Goal: Find specific page/section: Find specific page/section

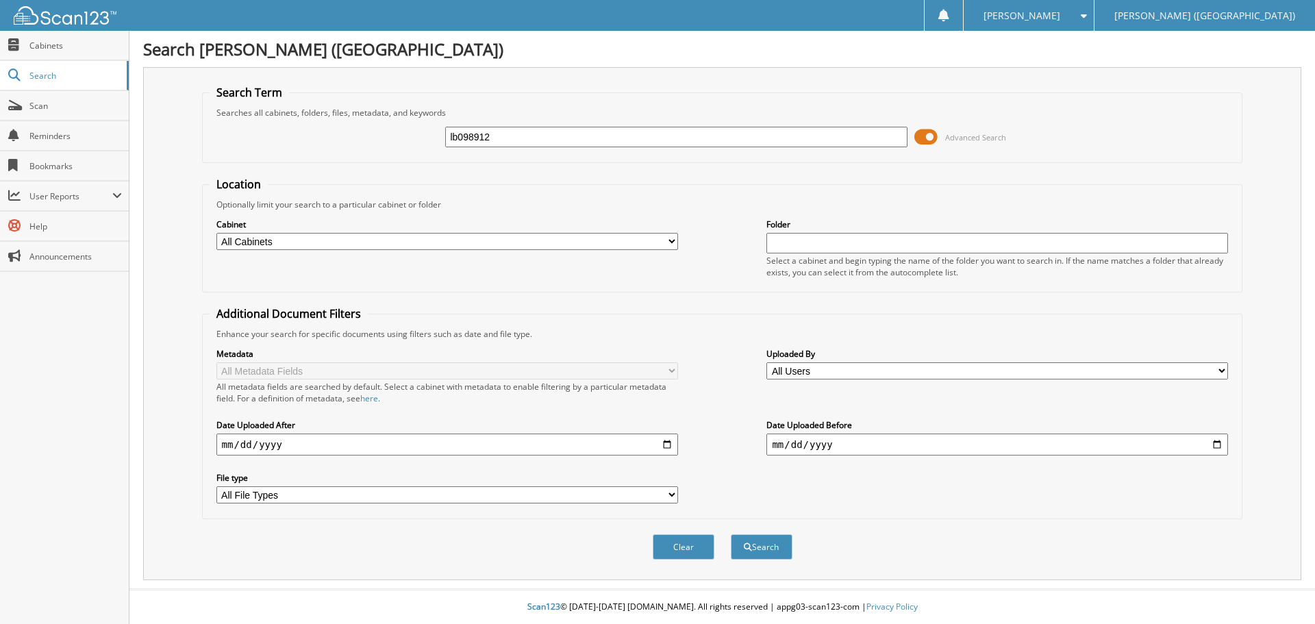
type input "lb098912"
click at [731, 534] on button "Search" at bounding box center [762, 546] width 62 height 25
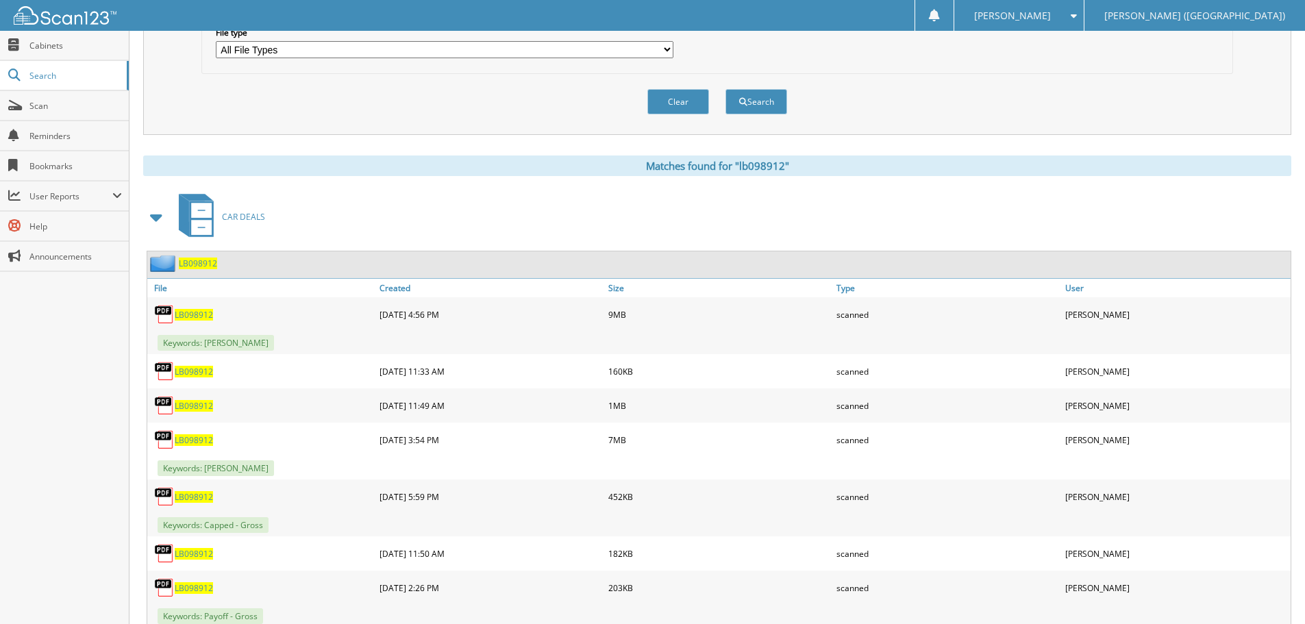
scroll to position [617, 0]
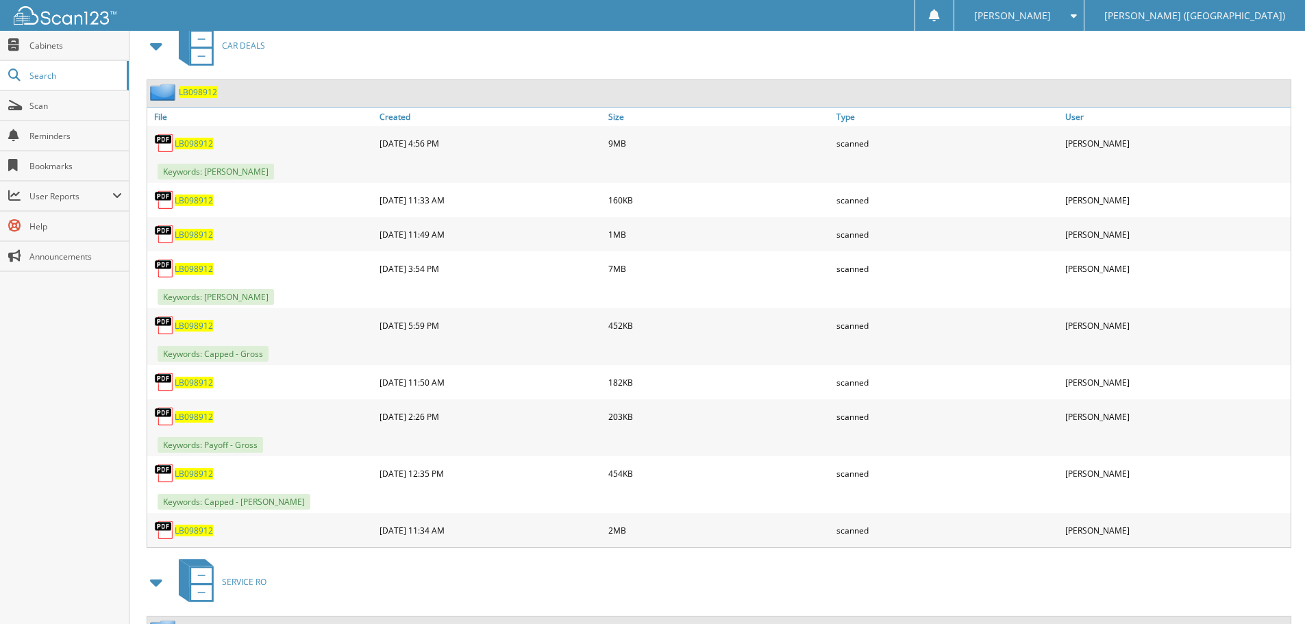
click at [200, 271] on span "LB098912" at bounding box center [194, 269] width 38 height 12
click at [164, 264] on img at bounding box center [164, 268] width 21 height 21
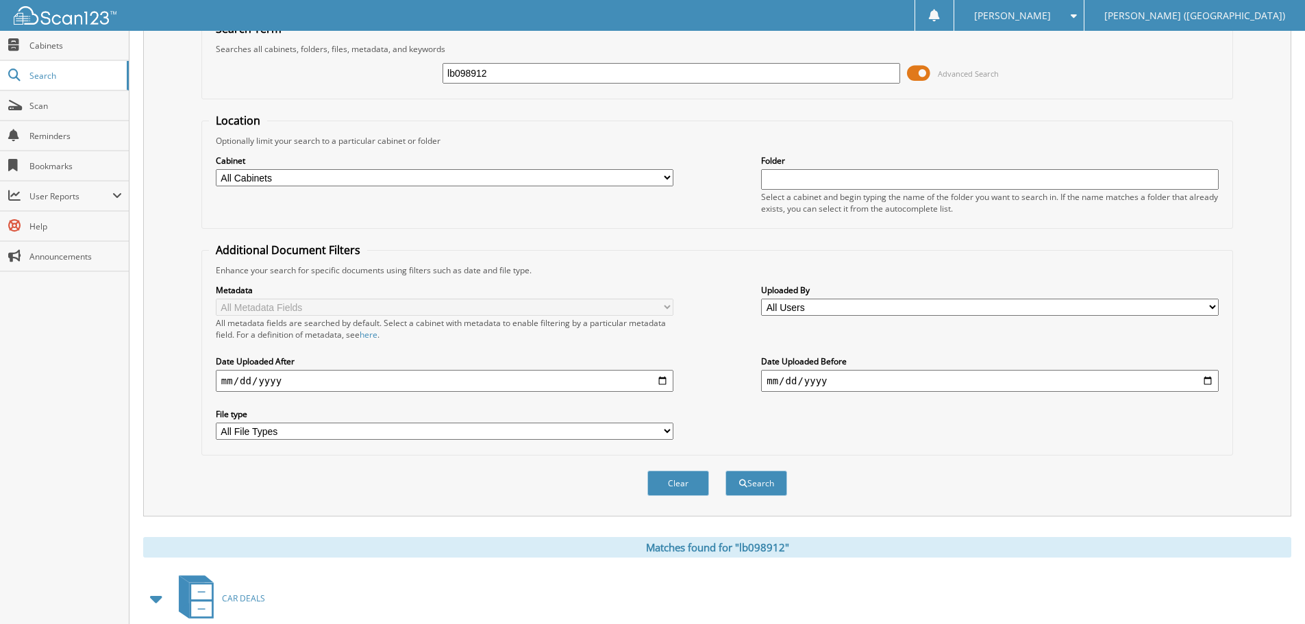
scroll to position [0, 0]
